Goal: Task Accomplishment & Management: Manage account settings

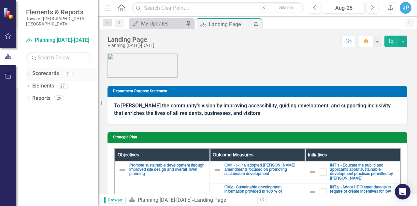
click at [31, 69] on div "Dropdown Scorecards 7" at bounding box center [62, 74] width 72 height 12
click at [28, 72] on icon "Dropdown" at bounding box center [28, 74] width 5 height 4
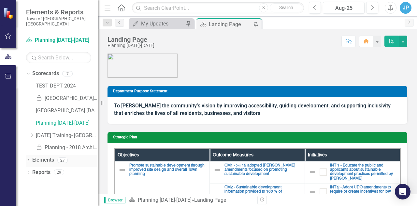
click at [30, 159] on icon "Dropdown" at bounding box center [28, 161] width 5 height 4
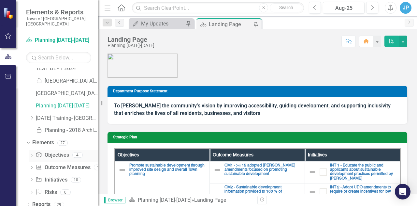
click at [31, 154] on icon "Dropdown" at bounding box center [31, 156] width 5 height 4
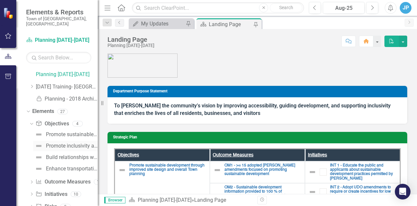
scroll to position [63, 0]
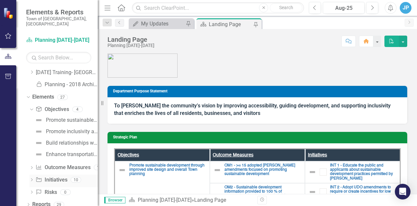
click at [31, 174] on div "Dropdown Initiative Initiatives 10" at bounding box center [63, 180] width 68 height 12
click at [32, 178] on icon "Dropdown" at bounding box center [31, 180] width 5 height 4
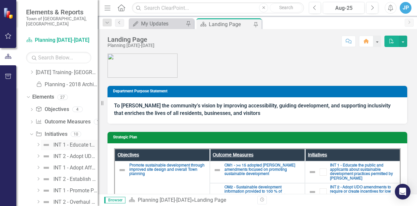
click at [74, 142] on div "INT 1 - Educate the public and applicants about sustainable development practic…" at bounding box center [75, 145] width 44 height 6
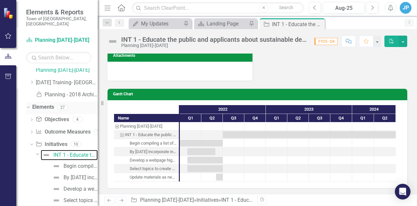
scroll to position [57, 0]
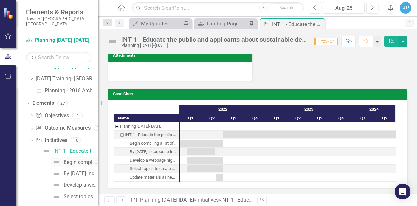
click at [67, 159] on div "Begin compiling a list of sustainable practices permitted by the UDO in [DATE]" at bounding box center [81, 162] width 34 height 6
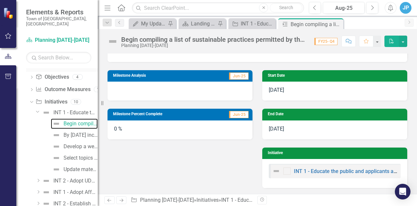
scroll to position [96, 0]
click at [72, 131] on div "By [DATE] incorporate information about sustainable development practices permi…" at bounding box center [81, 134] width 34 height 6
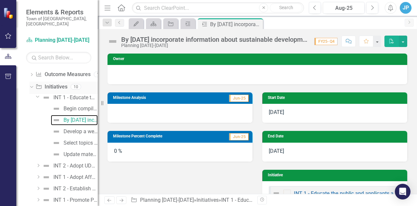
scroll to position [115, 0]
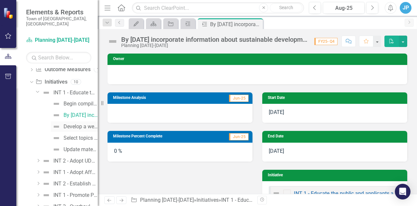
click at [78, 124] on div "Develop a webpage highlighting sustainable opportunities by [DATE]" at bounding box center [81, 127] width 34 height 6
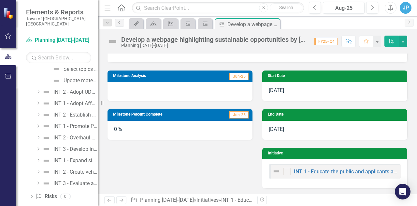
scroll to position [188, 0]
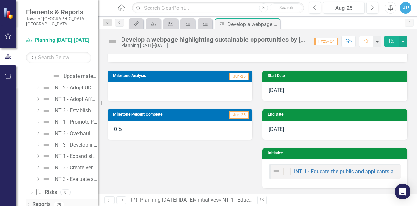
click at [28, 202] on div "Dropdown" at bounding box center [28, 205] width 5 height 6
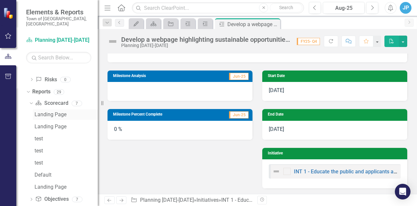
scroll to position [342, 0]
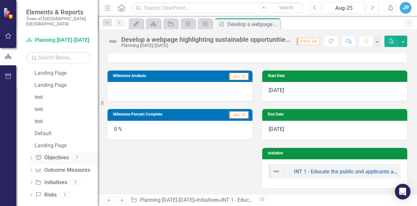
click at [32, 156] on icon "Dropdown" at bounding box center [31, 158] width 5 height 4
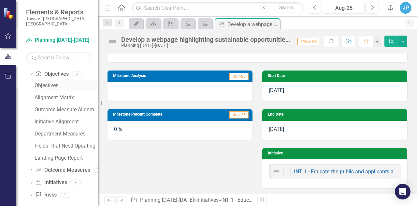
click at [48, 82] on div "Objectives" at bounding box center [66, 85] width 63 height 6
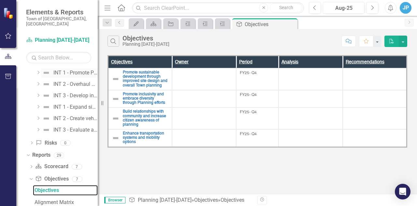
scroll to position [237, 0]
click at [78, 105] on div "INT 1 - Expand sidewalks, greenways, and multiuse path network through continue…" at bounding box center [75, 108] width 44 height 6
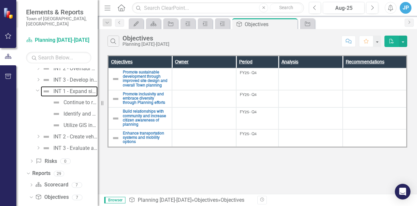
scroll to position [198, 0]
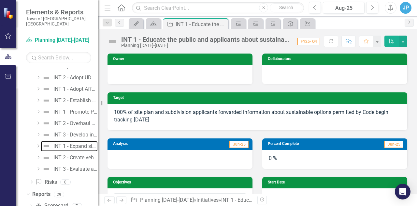
scroll to position [1, 0]
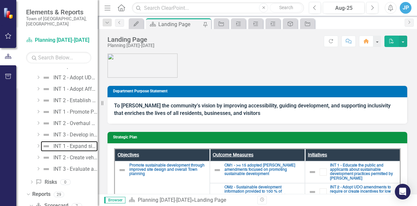
scroll to position [209, 0]
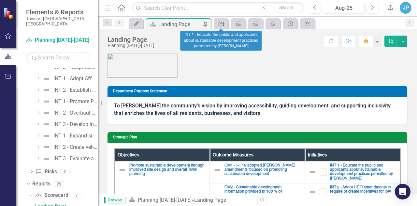
click at [219, 23] on icon "Initiative" at bounding box center [221, 23] width 7 height 5
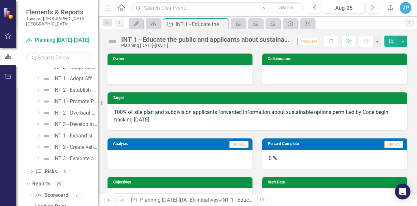
scroll to position [1, 0]
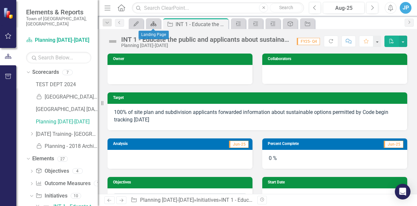
click at [153, 23] on icon at bounding box center [154, 24] width 6 height 5
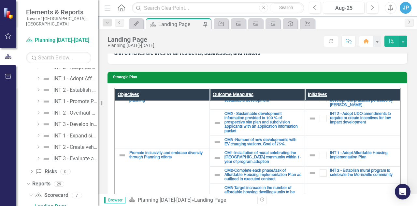
scroll to position [0, 0]
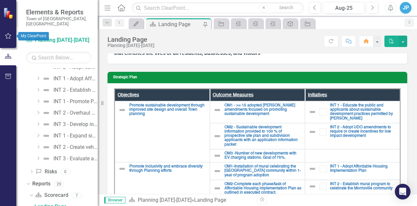
click at [8, 34] on icon "button" at bounding box center [8, 36] width 6 height 6
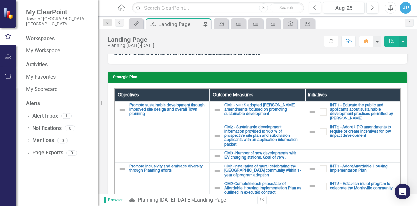
click at [409, 8] on div "JP" at bounding box center [406, 8] width 12 height 12
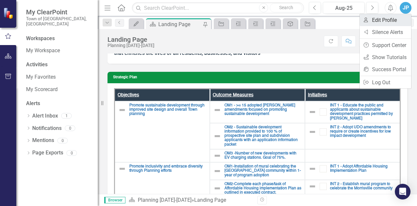
click at [385, 22] on link "User Edit Profile" at bounding box center [386, 20] width 52 height 12
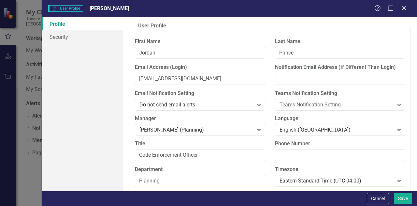
scroll to position [55, 0]
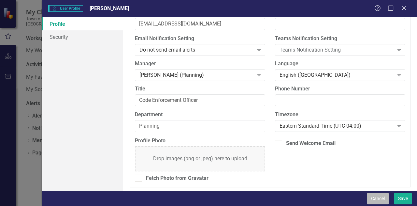
click at [376, 196] on button "Cancel" at bounding box center [378, 198] width 22 height 11
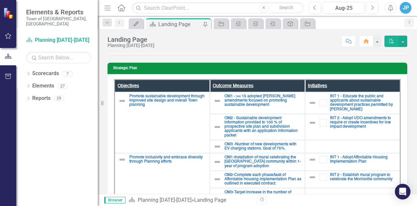
scroll to position [70, 0]
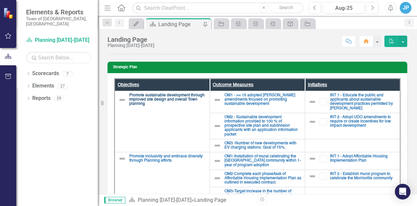
click at [161, 99] on link "Promote sustainable development through improved site design and overall Town p…" at bounding box center [167, 99] width 77 height 13
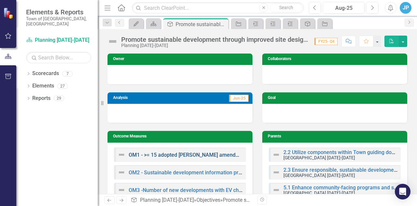
click at [158, 154] on link "OM1 - >= 15 adopted [PERSON_NAME] amendments focused on promoting sustainable d…" at bounding box center [246, 155] width 235 height 6
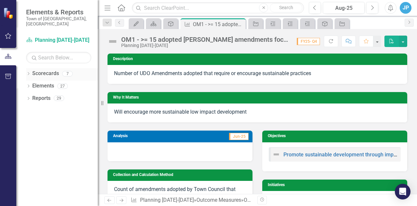
click at [29, 72] on icon "Dropdown" at bounding box center [28, 74] width 5 height 4
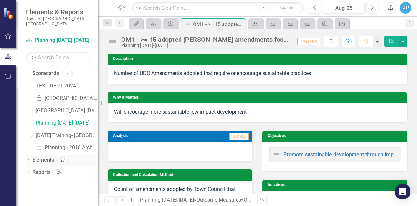
click at [30, 159] on icon "Dropdown" at bounding box center [28, 161] width 5 height 4
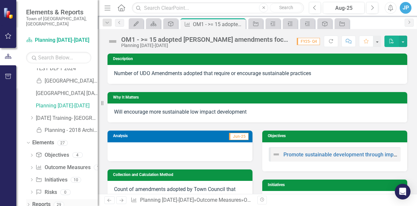
click at [27, 203] on icon "Dropdown" at bounding box center [28, 205] width 5 height 4
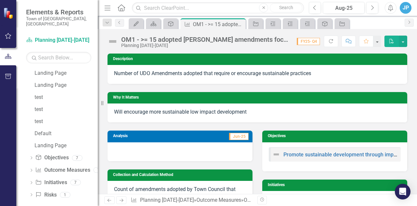
scroll to position [0, 0]
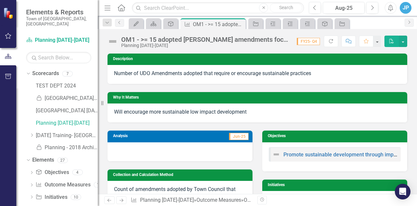
click at [390, 9] on icon "button" at bounding box center [391, 8] width 5 height 7
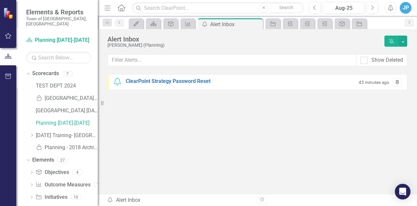
click at [395, 83] on icon "Trash" at bounding box center [397, 83] width 5 height 4
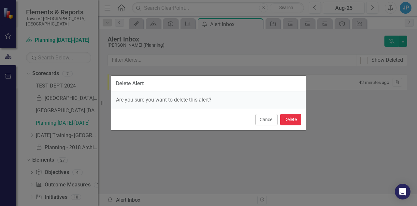
click at [290, 116] on button "Delete" at bounding box center [290, 119] width 21 height 11
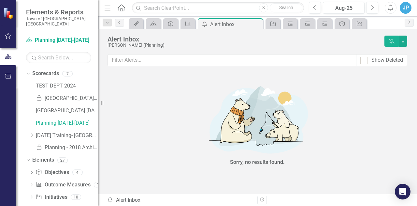
click at [406, 10] on div "JP" at bounding box center [406, 8] width 12 height 12
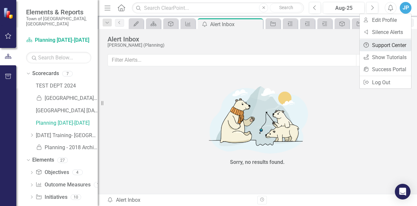
click at [389, 46] on link "Help Support Center" at bounding box center [386, 45] width 52 height 12
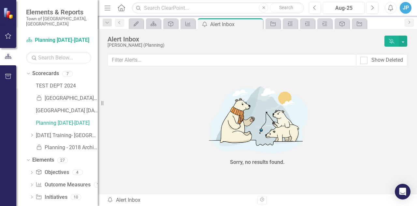
click at [403, 7] on div "JP" at bounding box center [406, 8] width 12 height 12
